Goal: Navigation & Orientation: Find specific page/section

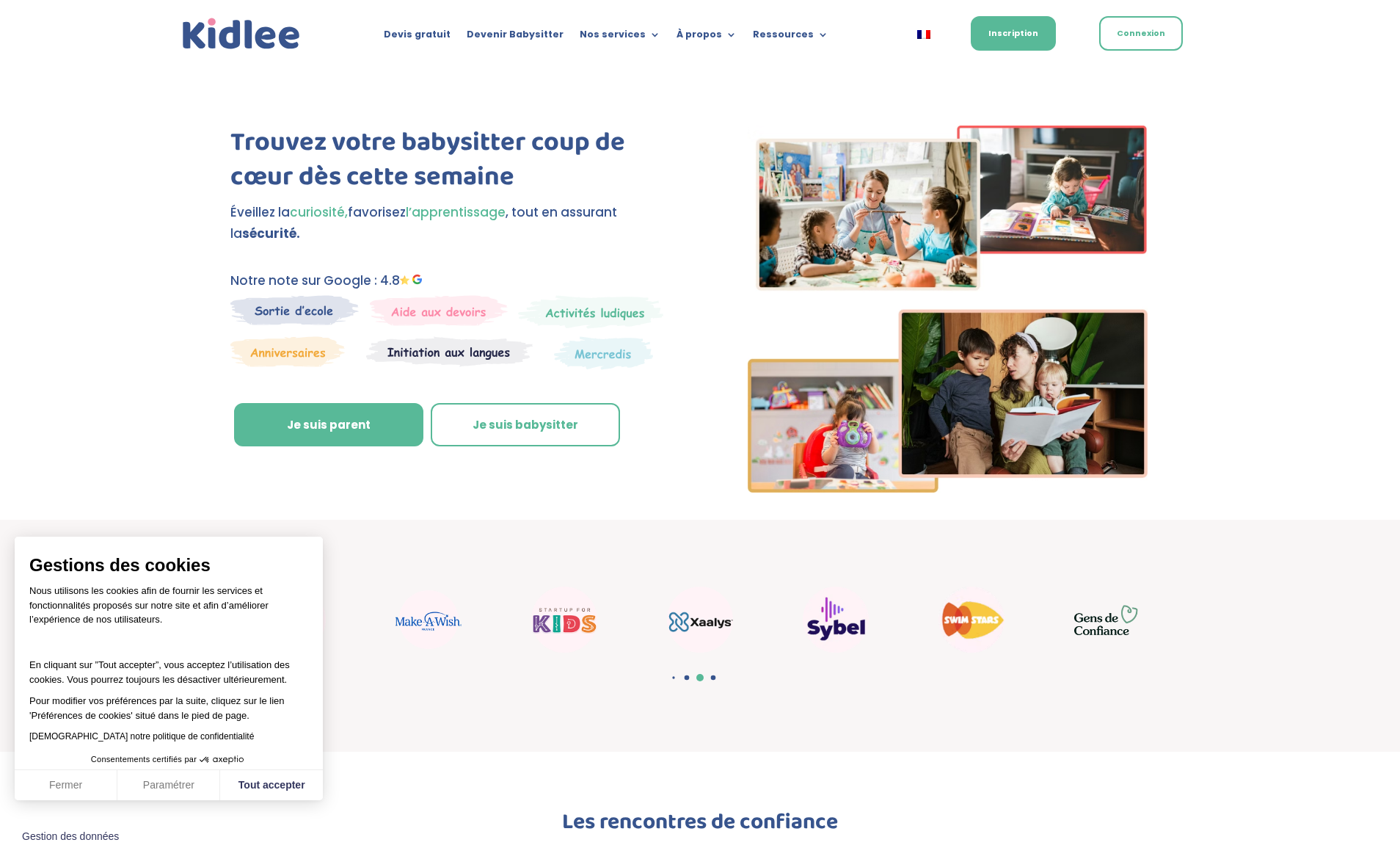
scroll to position [3, 0]
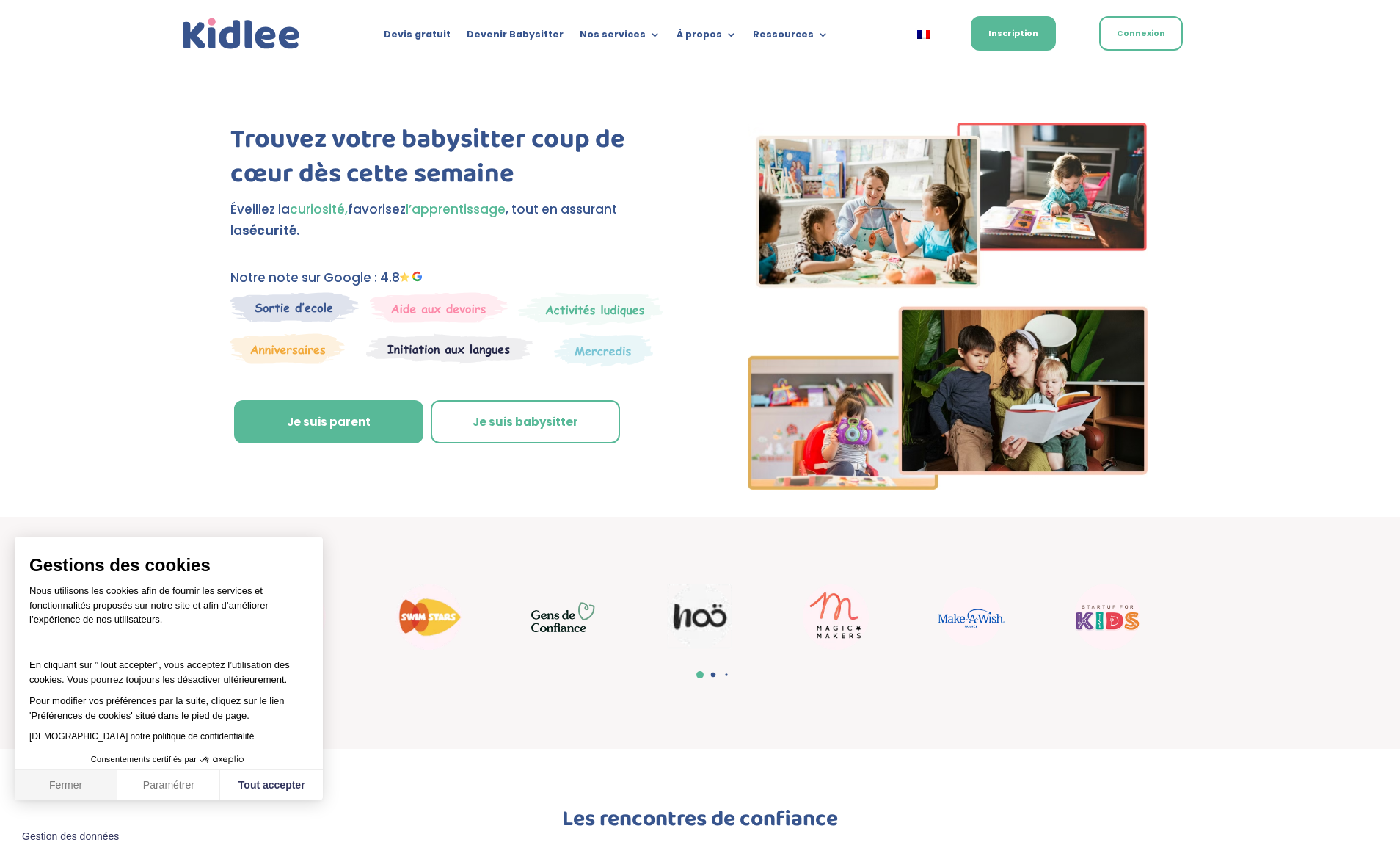
click at [77, 786] on button "Fermer" at bounding box center [66, 785] width 102 height 31
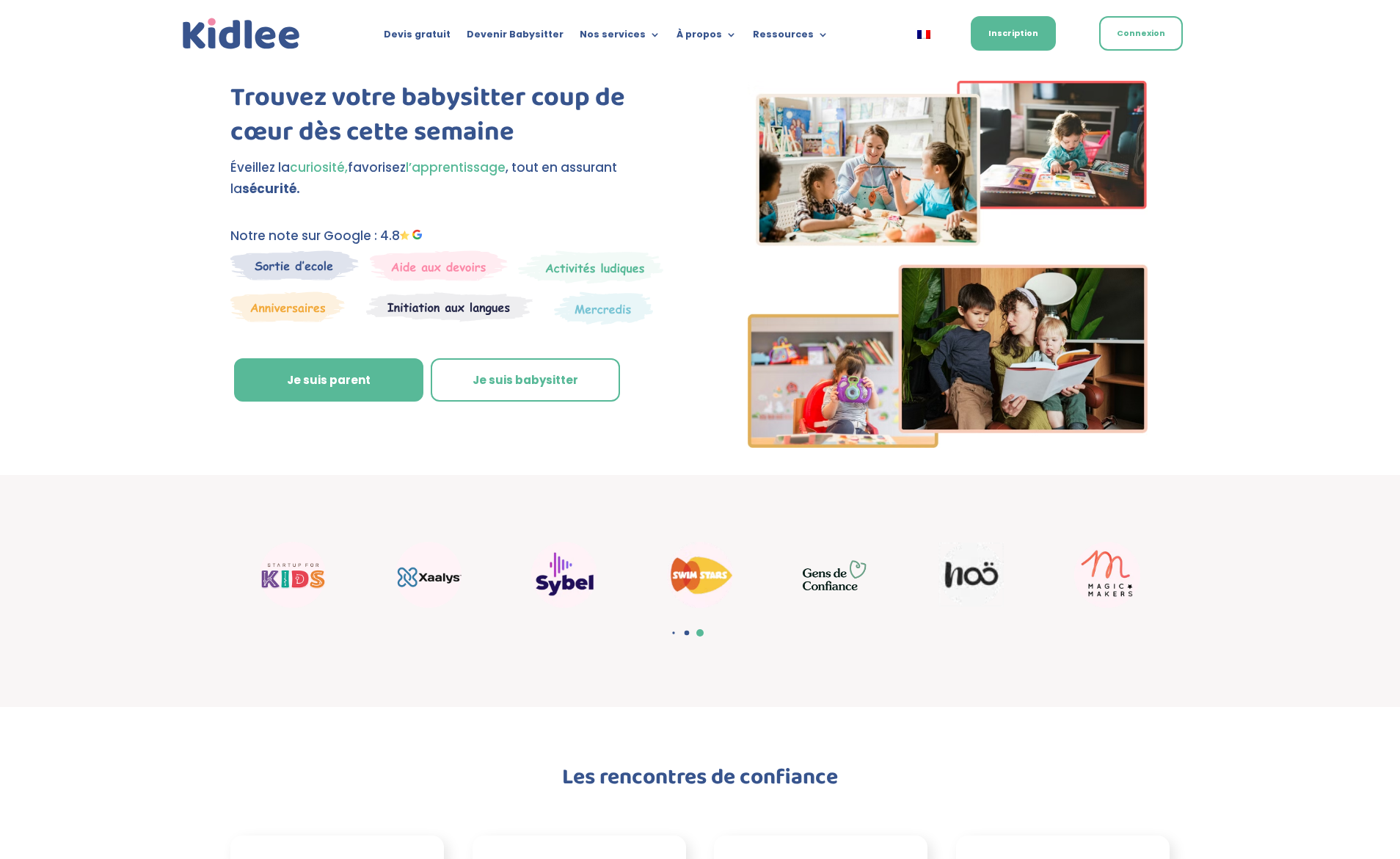
scroll to position [0, 0]
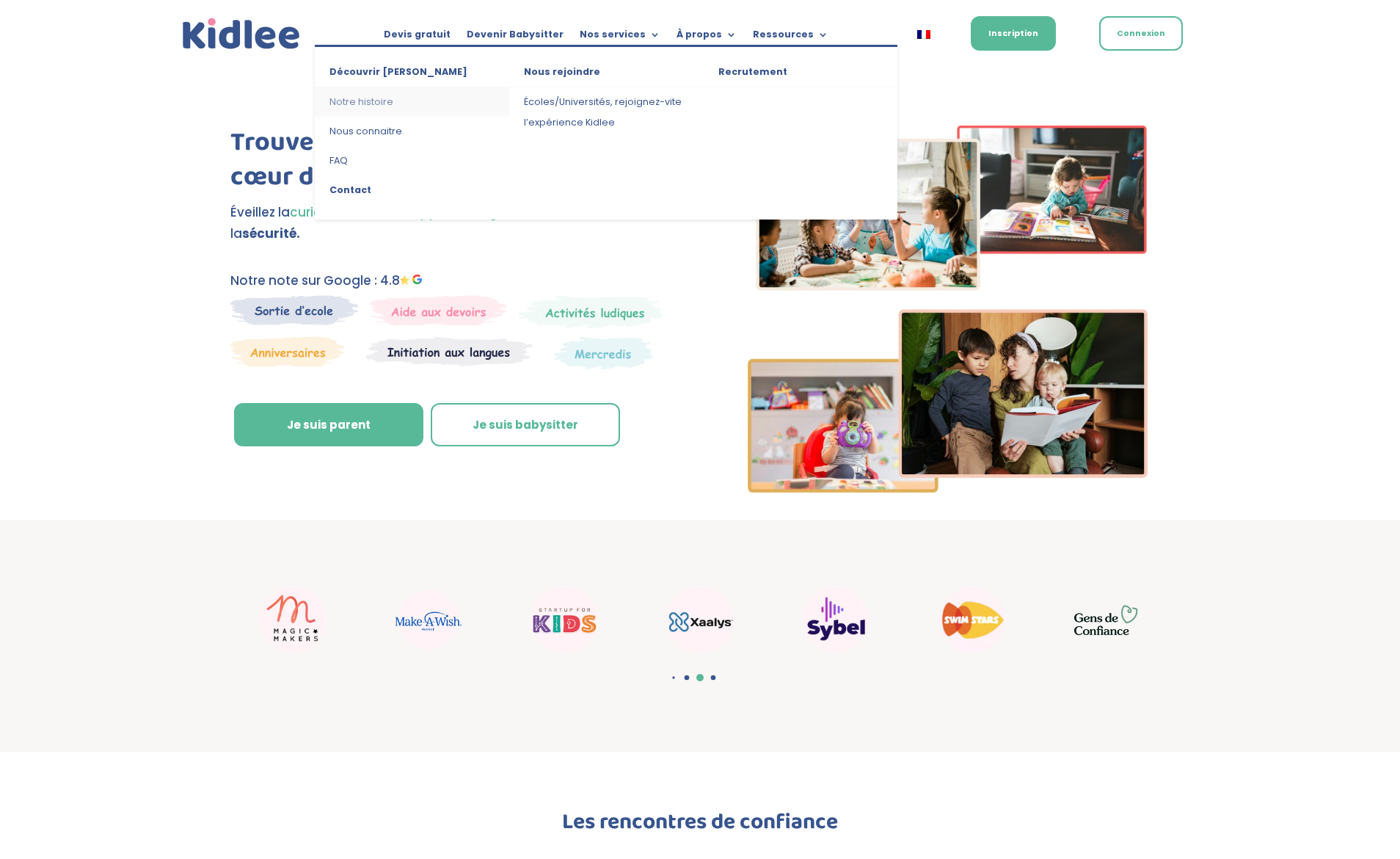
click at [369, 100] on link "Notre histoire" at bounding box center [412, 102] width 194 height 29
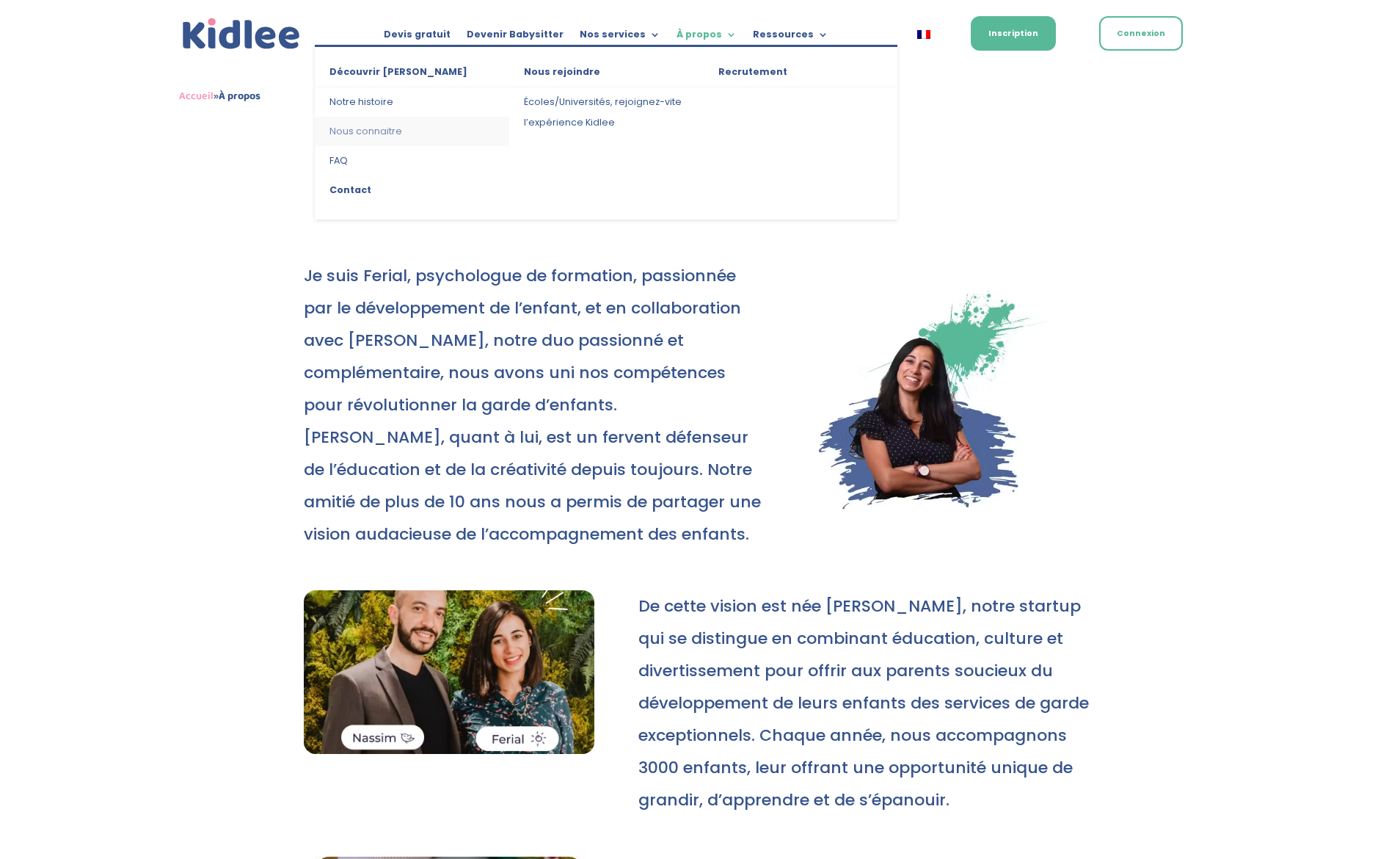
click at [379, 131] on link "Nous connaitre" at bounding box center [412, 131] width 194 height 29
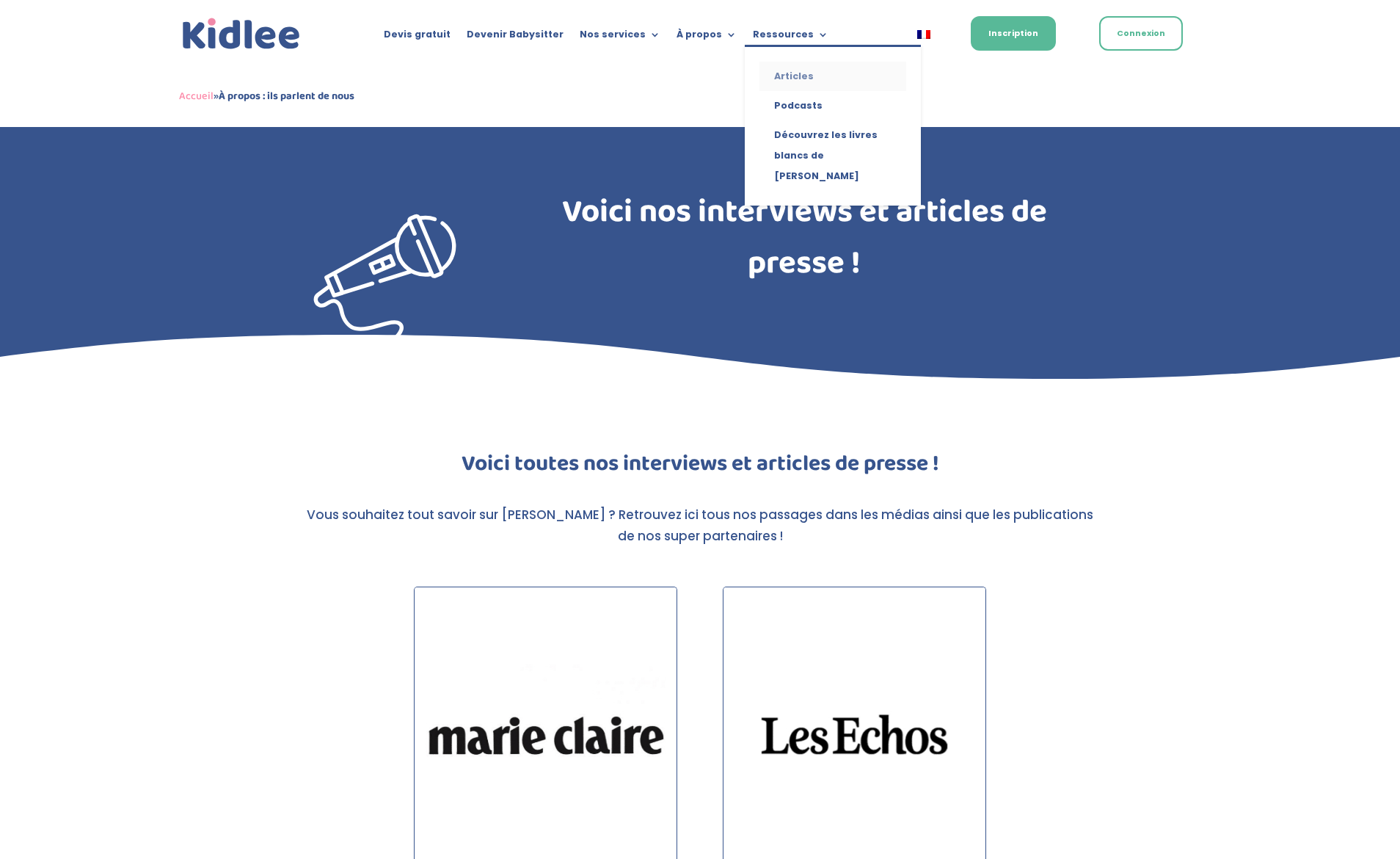
click at [796, 75] on link "Articles" at bounding box center [832, 76] width 147 height 29
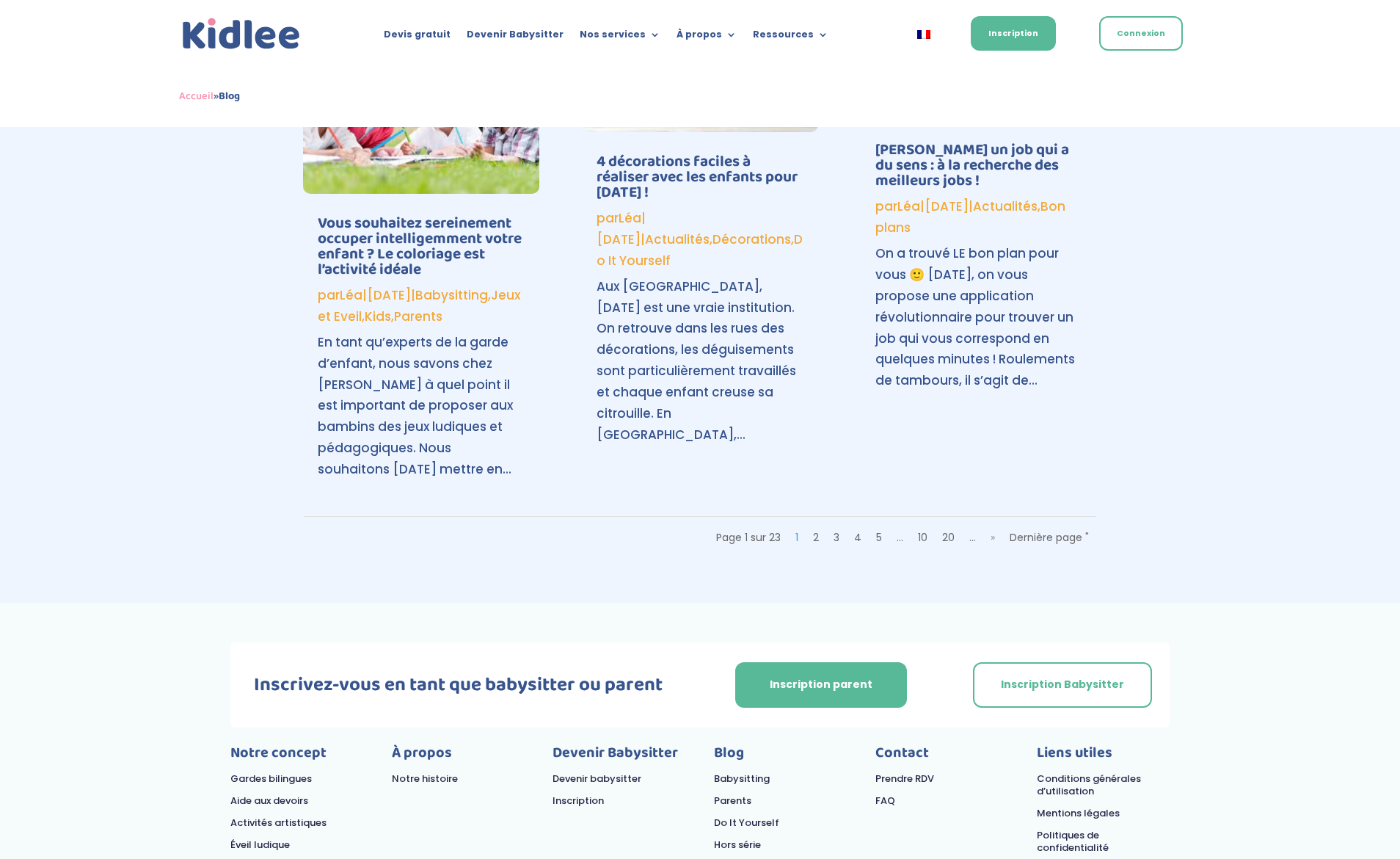
scroll to position [2319, 0]
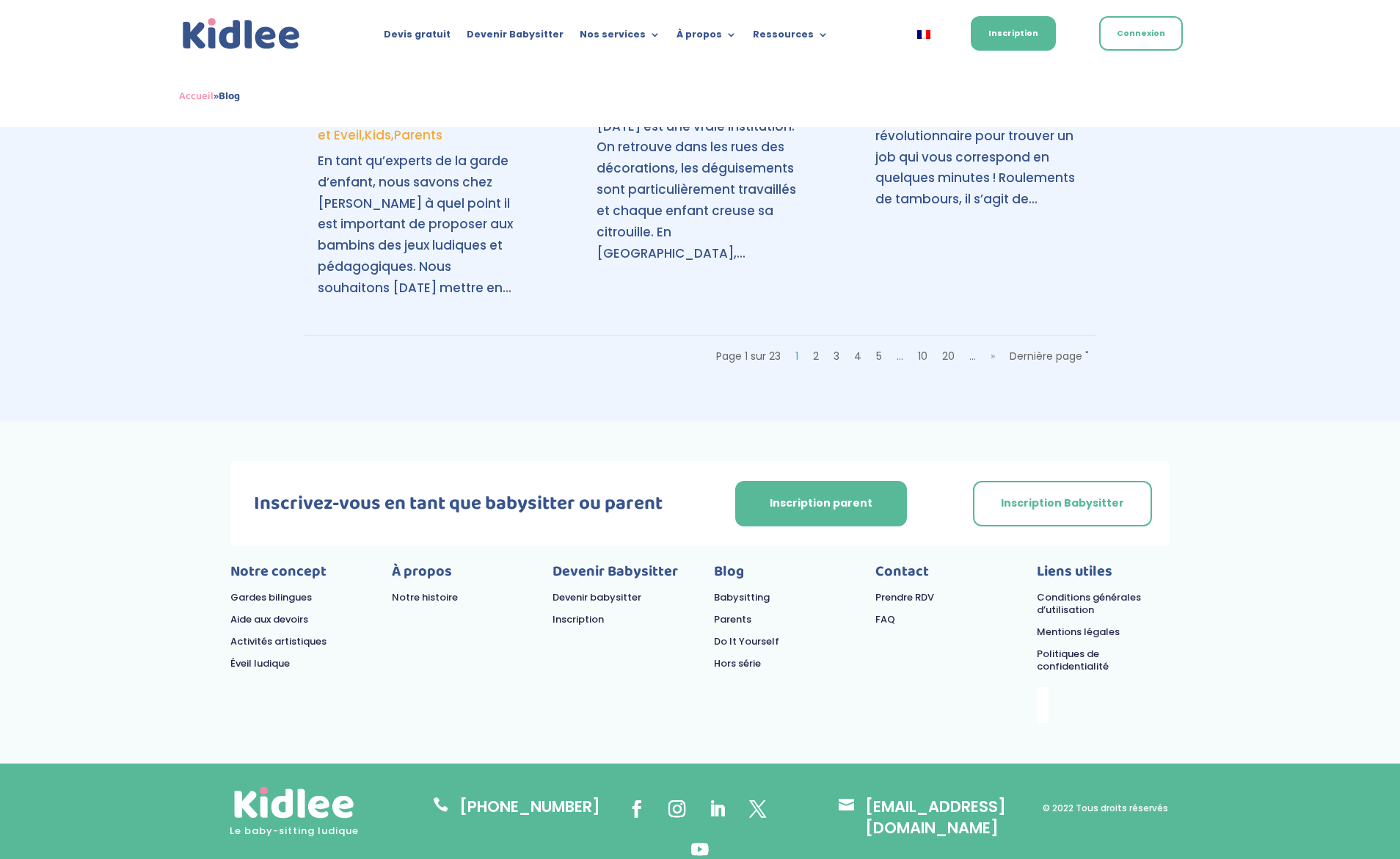
click at [921, 590] on link "Prendre RDV" at bounding box center [904, 597] width 58 height 14
